Goal: Information Seeking & Learning: Understand process/instructions

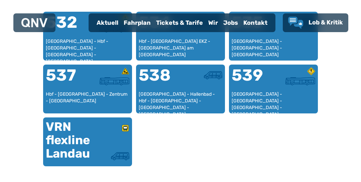
scroll to position [453, 0]
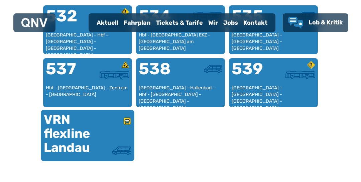
click at [61, 133] on div "VRN flexline Landau" at bounding box center [66, 134] width 44 height 42
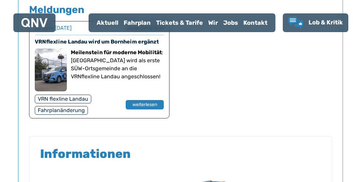
scroll to position [504, 0]
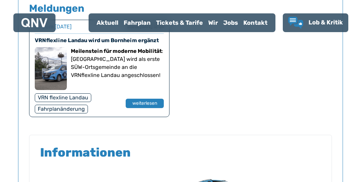
click at [63, 98] on div "VRN flexline Landau" at bounding box center [63, 97] width 56 height 9
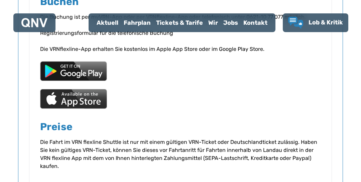
scroll to position [985, 0]
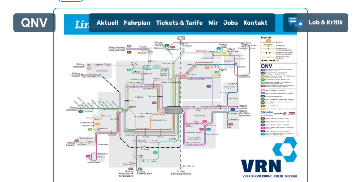
scroll to position [206, 0]
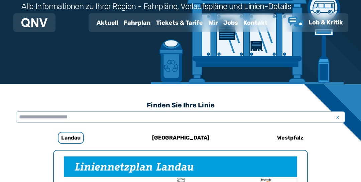
scroll to position [192, 0]
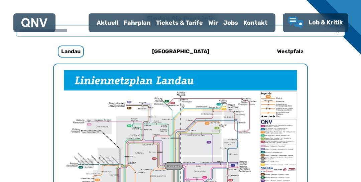
click at [71, 29] on input "text" at bounding box center [180, 30] width 329 height 11
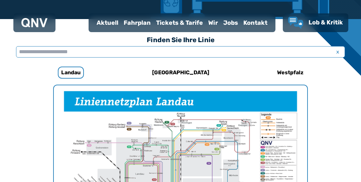
scroll to position [160, 0]
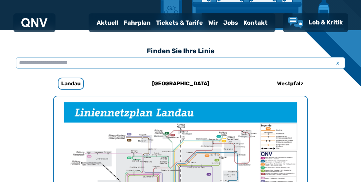
click at [181, 24] on div "Tickets & Tarife" at bounding box center [179, 22] width 52 height 17
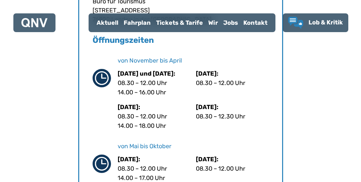
scroll to position [128, 0]
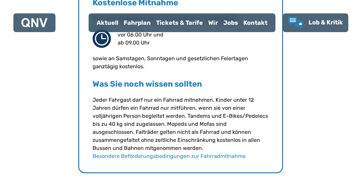
drag, startPoint x: 77, startPoint y: 134, endPoint x: 73, endPoint y: 132, distance: 5.1
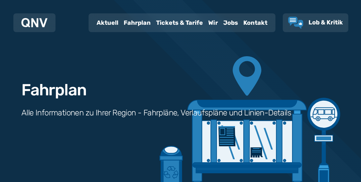
drag, startPoint x: 63, startPoint y: 45, endPoint x: 53, endPoint y: 41, distance: 10.7
